Goal: Browse casually: Explore the website without a specific task or goal

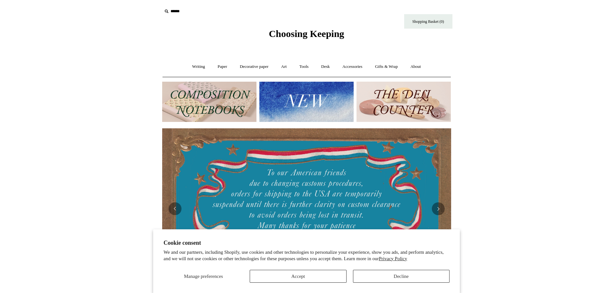
click at [225, 100] on img at bounding box center [209, 102] width 94 height 40
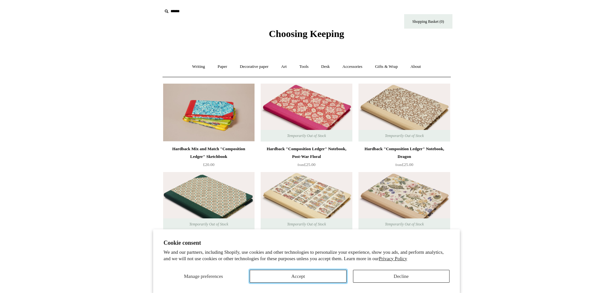
click at [313, 275] on button "Accept" at bounding box center [298, 276] width 97 height 13
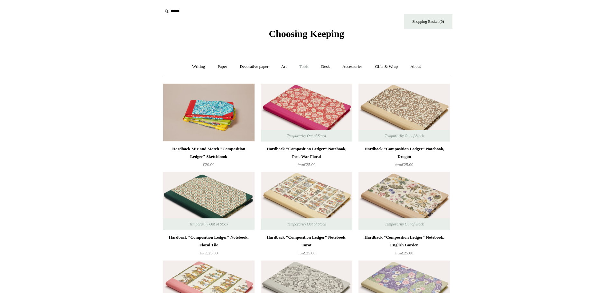
click at [304, 68] on link "Tools +" at bounding box center [304, 66] width 21 height 17
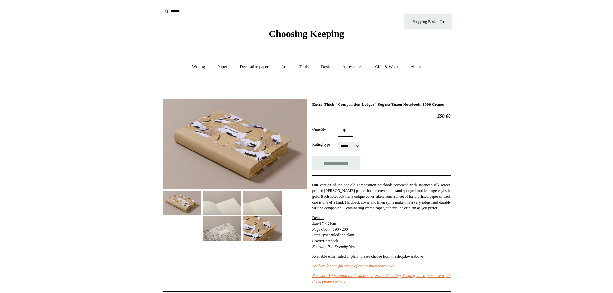
click at [258, 152] on img at bounding box center [235, 144] width 144 height 90
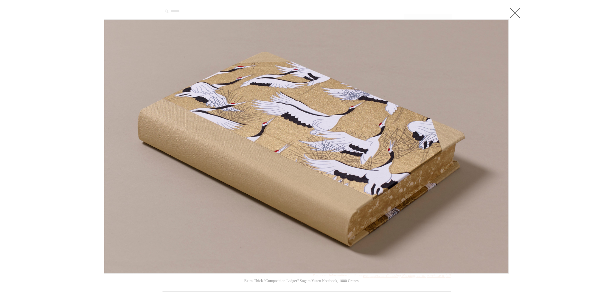
click at [518, 12] on link at bounding box center [515, 12] width 13 height 13
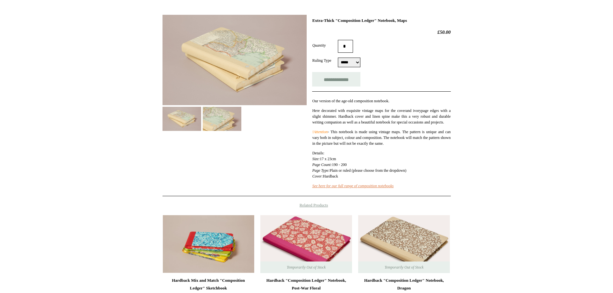
scroll to position [97, 0]
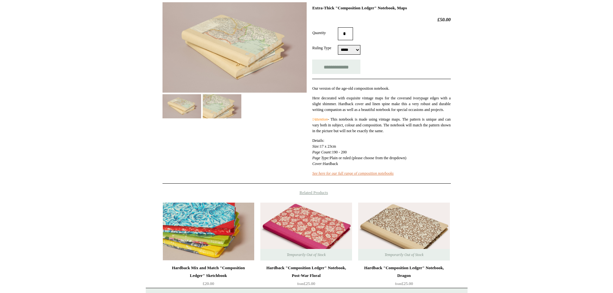
click at [235, 241] on img at bounding box center [208, 232] width 91 height 58
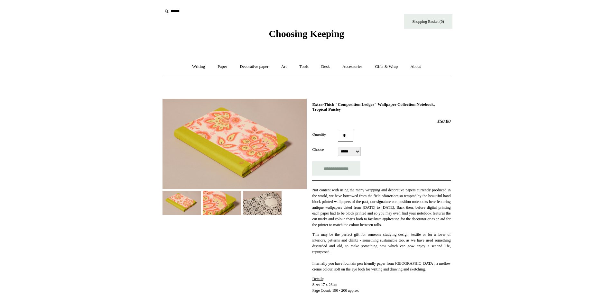
select select "*****"
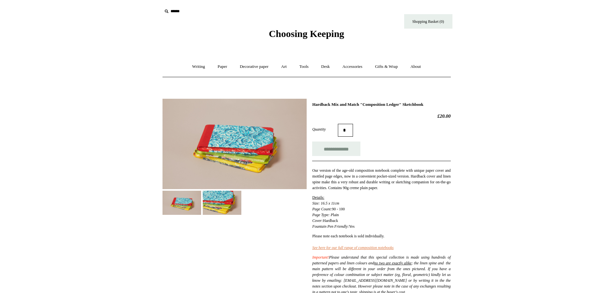
click at [415, 212] on p "Details: Size: 16.5 x 11cm Page Count: 90 - 100 Page Type: P lain Cover: Hardba…" at bounding box center [381, 212] width 138 height 35
click at [328, 66] on link "Desk +" at bounding box center [326, 66] width 20 height 17
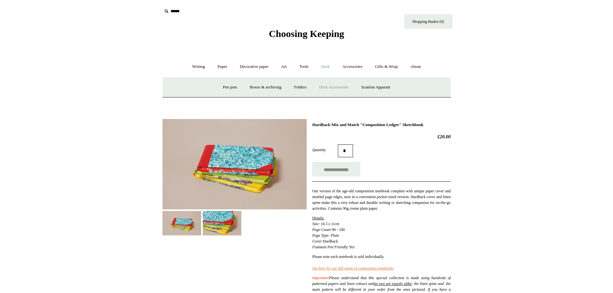
click at [331, 88] on link "Desk Accessories" at bounding box center [334, 87] width 41 height 17
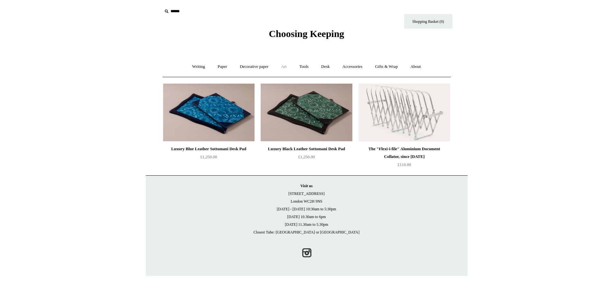
click at [289, 69] on link "Art +" at bounding box center [284, 66] width 17 height 17
